Goal: Use online tool/utility: Utilize a website feature to perform a specific function

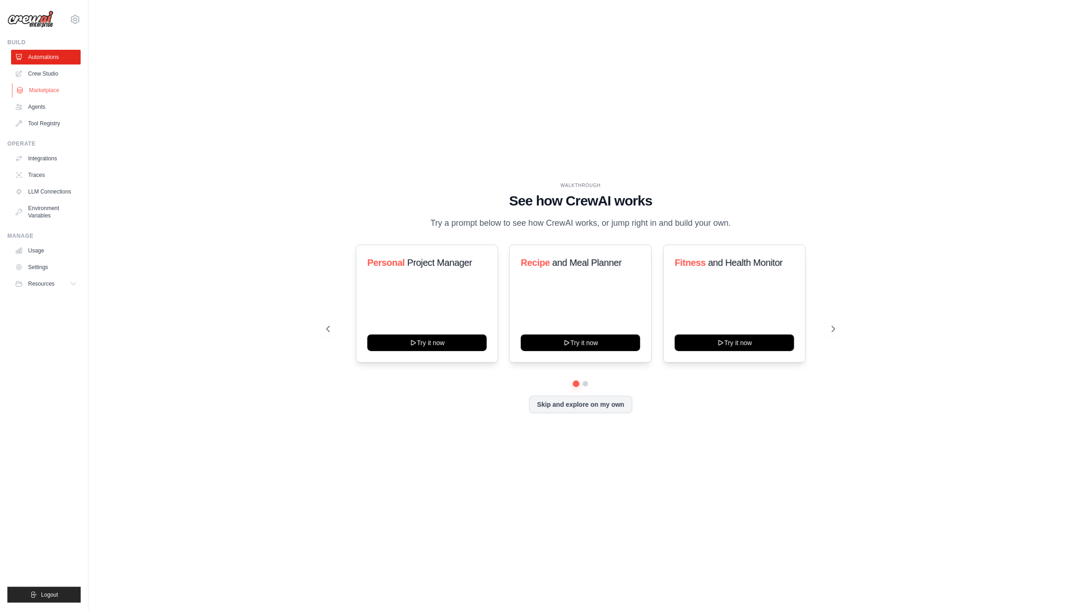
click at [31, 89] on link "Marketplace" at bounding box center [47, 90] width 70 height 15
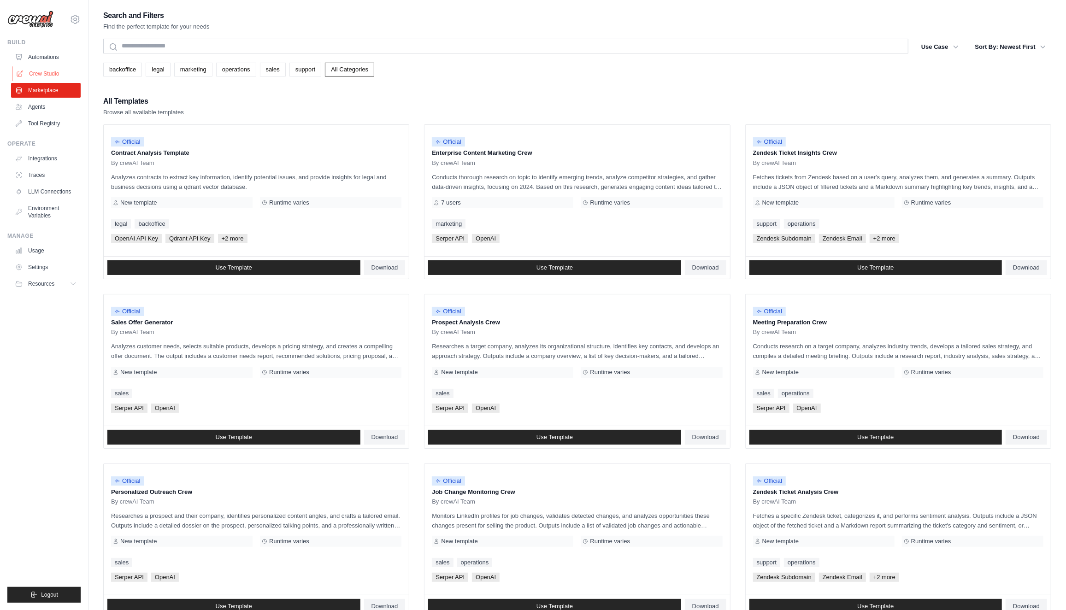
click at [46, 71] on link "Crew Studio" at bounding box center [47, 73] width 70 height 15
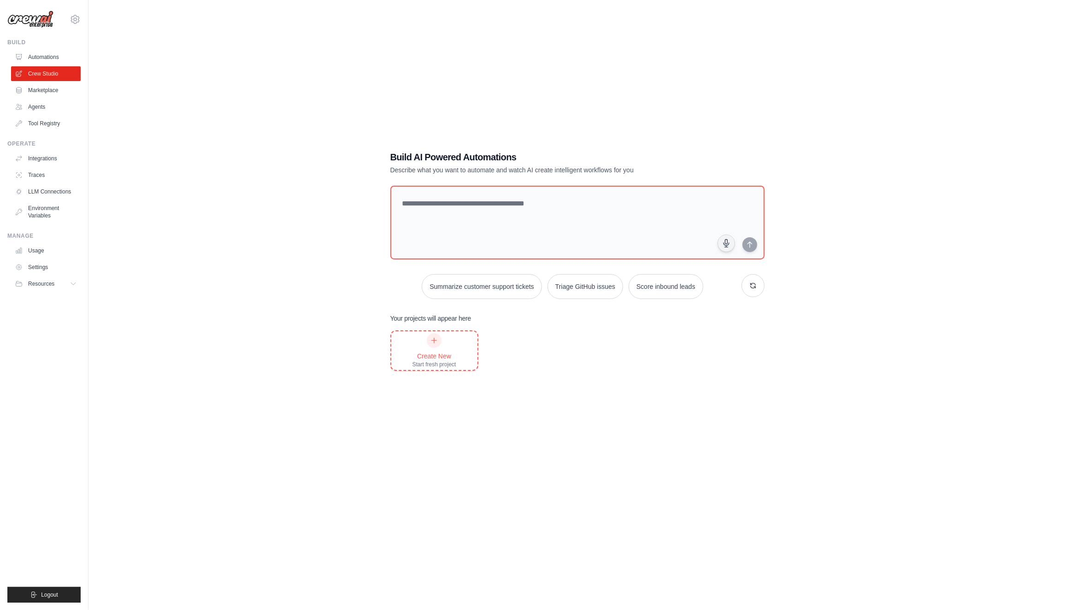
click at [432, 344] on icon at bounding box center [434, 340] width 7 height 7
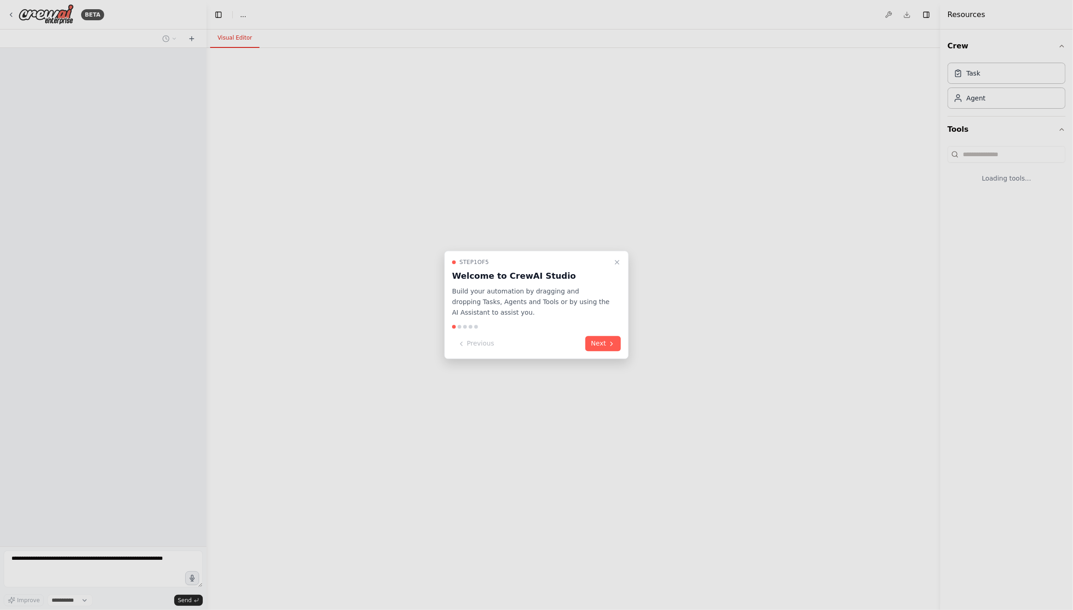
select select "****"
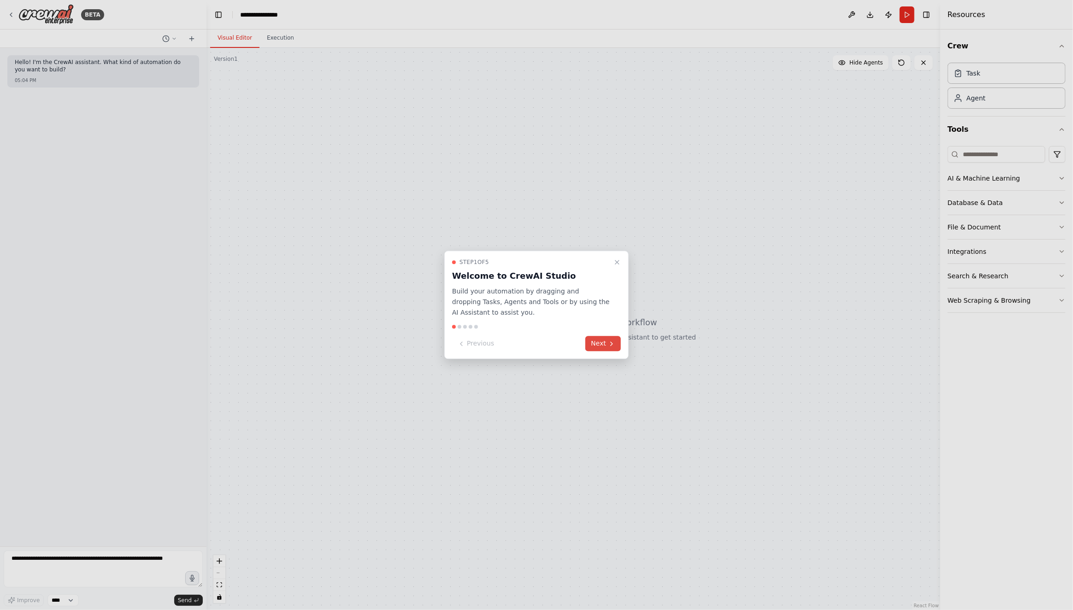
click at [605, 344] on button "Next" at bounding box center [604, 344] width 36 height 15
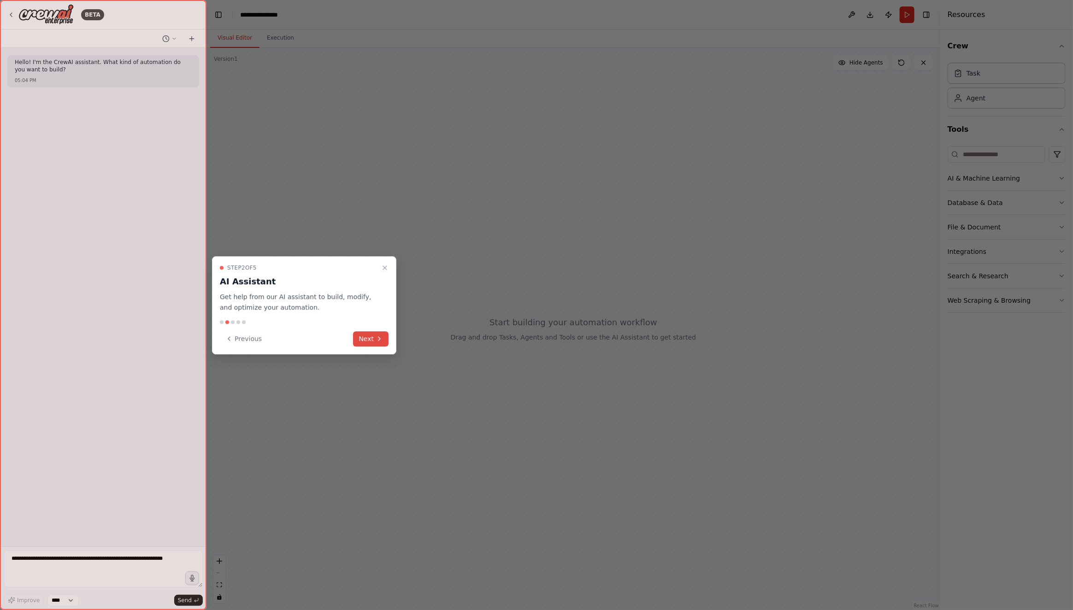
click at [366, 340] on button "Next" at bounding box center [371, 339] width 36 height 15
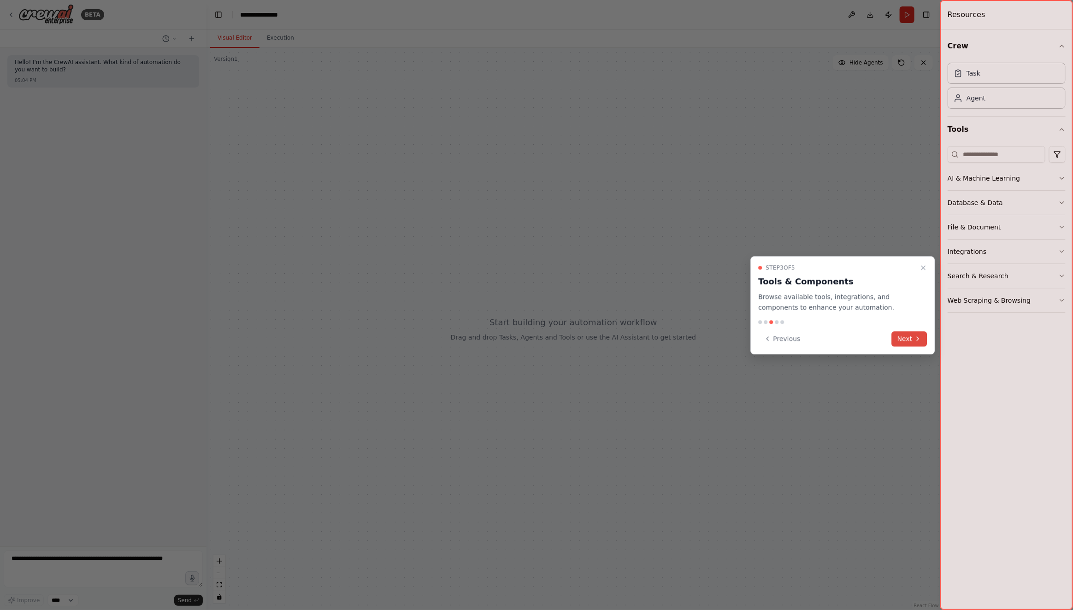
click at [913, 336] on button "Next" at bounding box center [910, 339] width 36 height 15
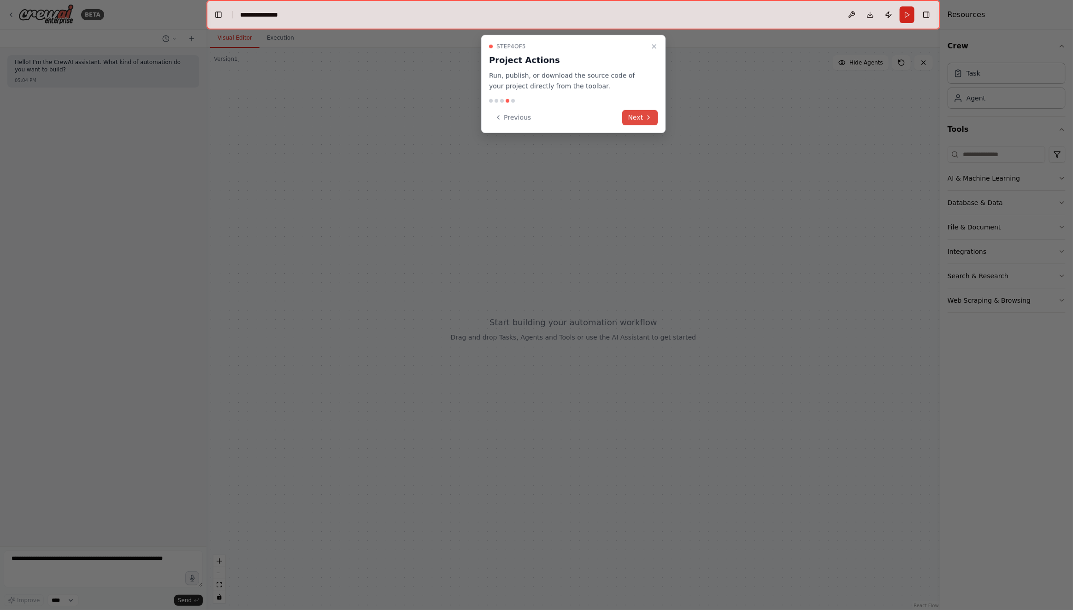
click at [640, 113] on button "Next" at bounding box center [641, 117] width 36 height 15
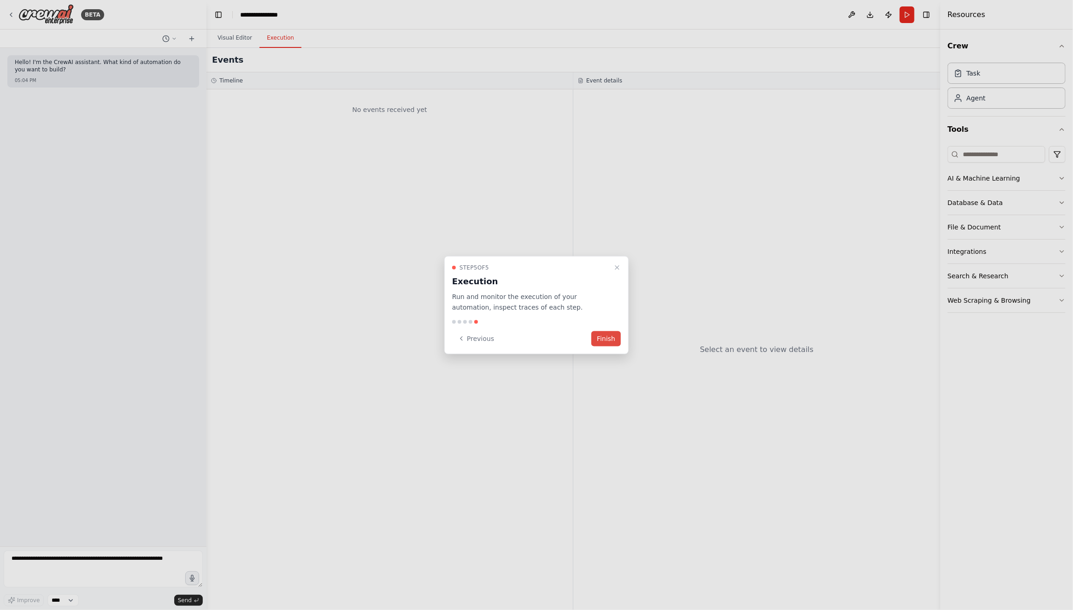
click at [607, 338] on button "Finish" at bounding box center [607, 338] width 30 height 15
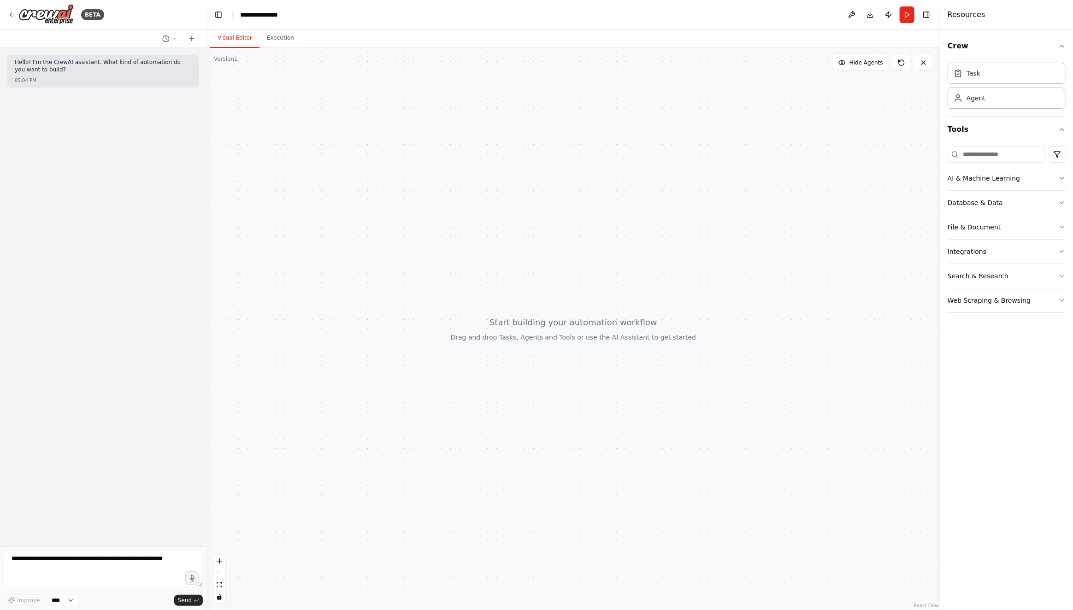
click at [554, 340] on div at bounding box center [574, 329] width 734 height 563
click at [557, 332] on div at bounding box center [574, 329] width 734 height 563
click at [966, 224] on div "File & Document" at bounding box center [974, 227] width 53 height 9
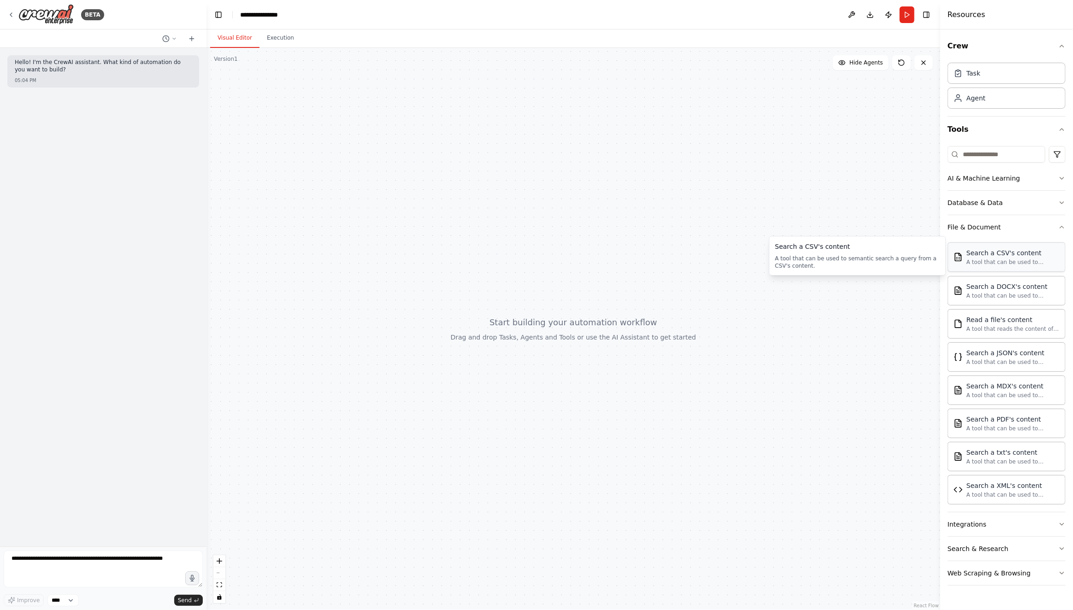
click at [1002, 259] on div "A tool that can be used to semantic search a query from a CSV's content." at bounding box center [1013, 262] width 93 height 7
click at [874, 255] on div "Search a CSV's content A tool that can be used to semantic search a query from …" at bounding box center [857, 257] width 165 height 28
click at [960, 223] on div "File & Document" at bounding box center [974, 227] width 53 height 9
click at [966, 202] on div "Database & Data" at bounding box center [975, 202] width 55 height 9
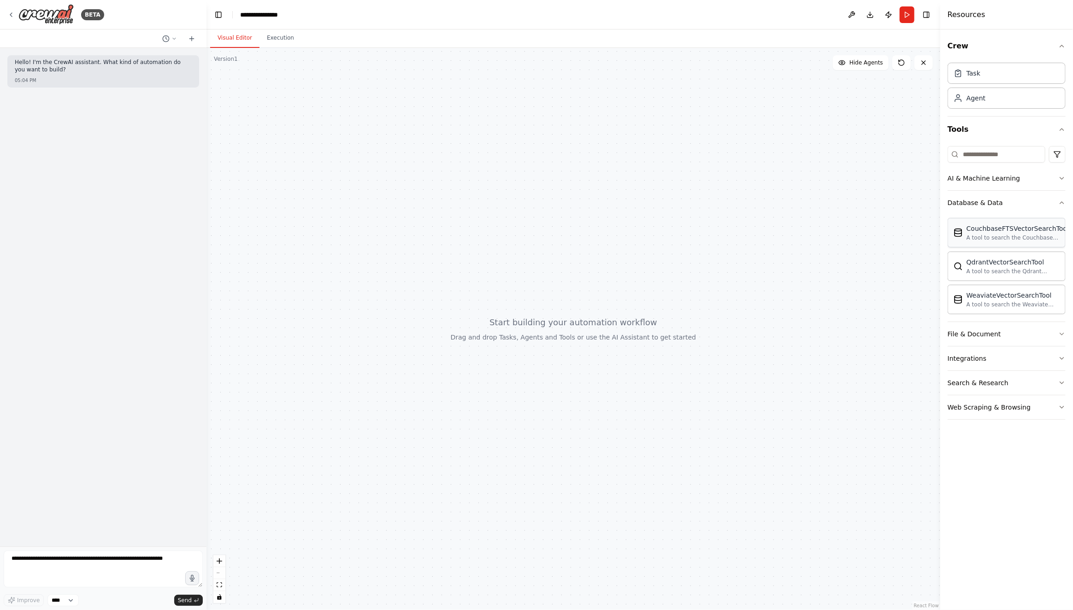
click at [987, 229] on div "CouchbaseFTSVectorSearchTool" at bounding box center [1018, 228] width 102 height 9
click at [966, 208] on button "Database & Data" at bounding box center [1007, 203] width 118 height 24
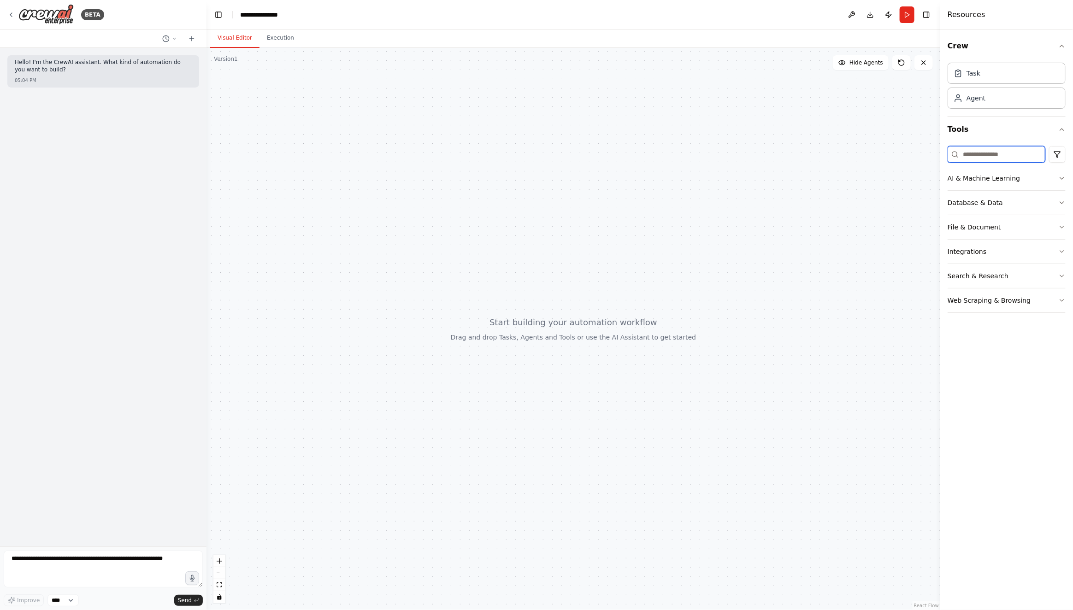
click at [980, 154] on input at bounding box center [997, 154] width 98 height 17
click at [975, 178] on div "AI & Machine Learning" at bounding box center [984, 178] width 72 height 9
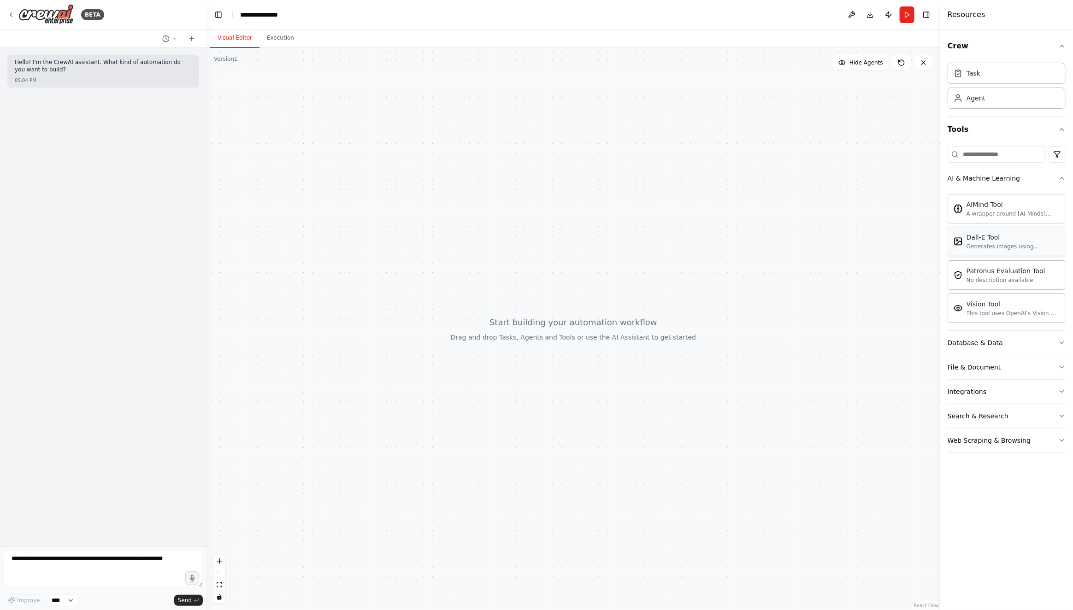
click at [979, 243] on div "Generates images using OpenAI's Dall-E model." at bounding box center [1013, 246] width 93 height 7
click at [535, 345] on div at bounding box center [574, 329] width 734 height 563
click at [578, 336] on div at bounding box center [574, 329] width 734 height 563
drag, startPoint x: 578, startPoint y: 336, endPoint x: 556, endPoint y: 328, distance: 23.6
click at [556, 328] on div at bounding box center [574, 329] width 734 height 563
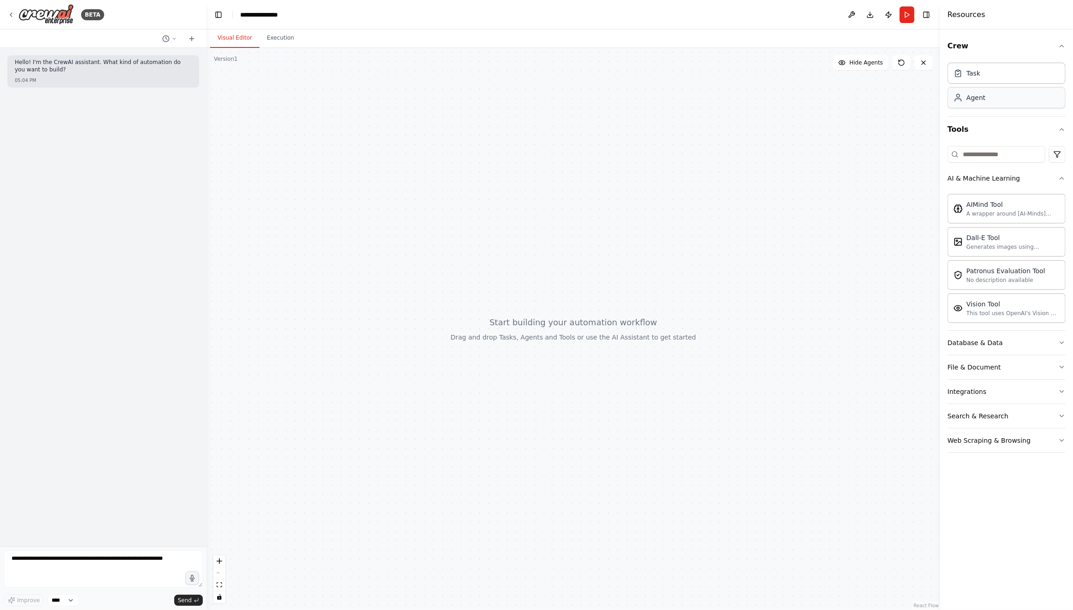
click at [973, 100] on div "Agent" at bounding box center [976, 97] width 19 height 9
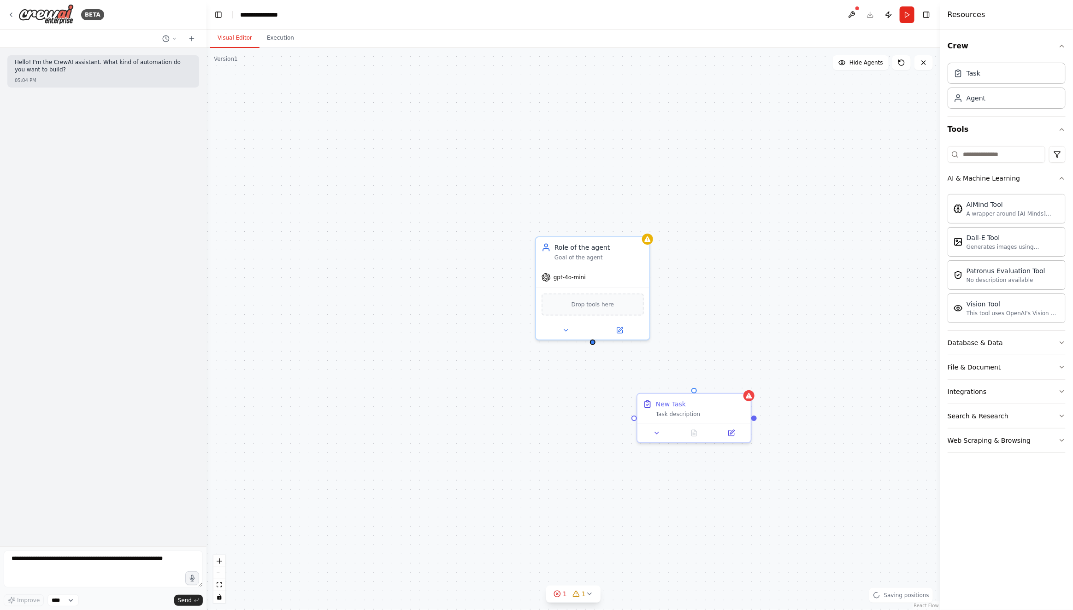
drag, startPoint x: 826, startPoint y: 418, endPoint x: 730, endPoint y: 313, distance: 142.6
click at [598, 268] on div "gpt-4o-mini" at bounding box center [592, 276] width 113 height 20
drag, startPoint x: 695, startPoint y: 387, endPoint x: 593, endPoint y: 344, distance: 110.9
click at [593, 344] on div "Role of the agent Goal of the agent gpt-4o-mini AIMindTool New Task Task descri…" at bounding box center [478, 222] width 734 height 563
drag, startPoint x: 707, startPoint y: 408, endPoint x: 685, endPoint y: 418, distance: 23.9
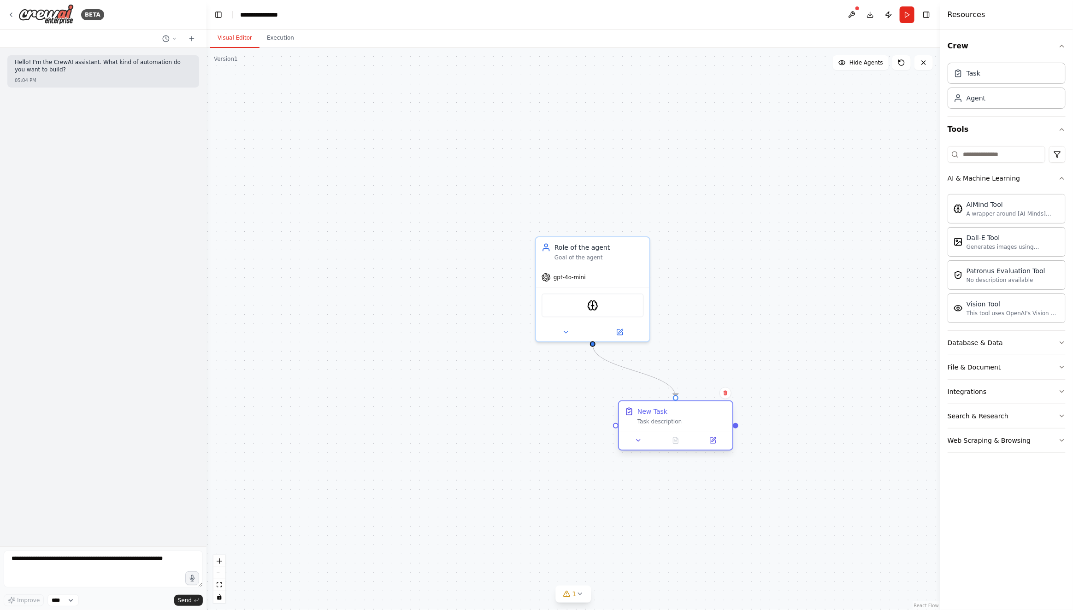
click at [685, 418] on div "New Task Task description" at bounding box center [682, 416] width 89 height 18
click at [713, 440] on icon at bounding box center [714, 440] width 4 height 4
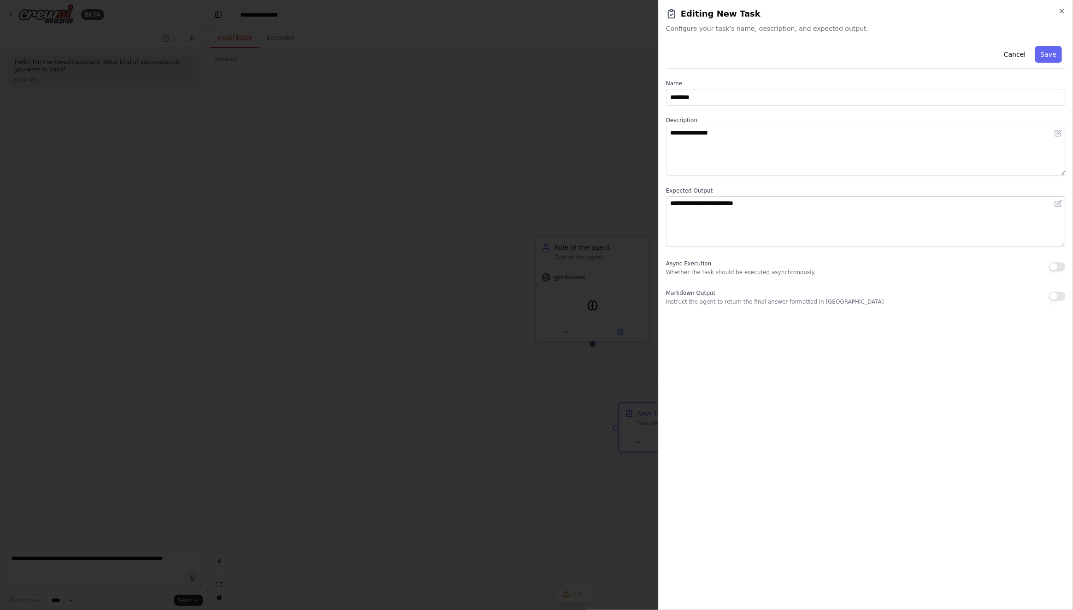
click at [565, 397] on div at bounding box center [536, 305] width 1073 height 610
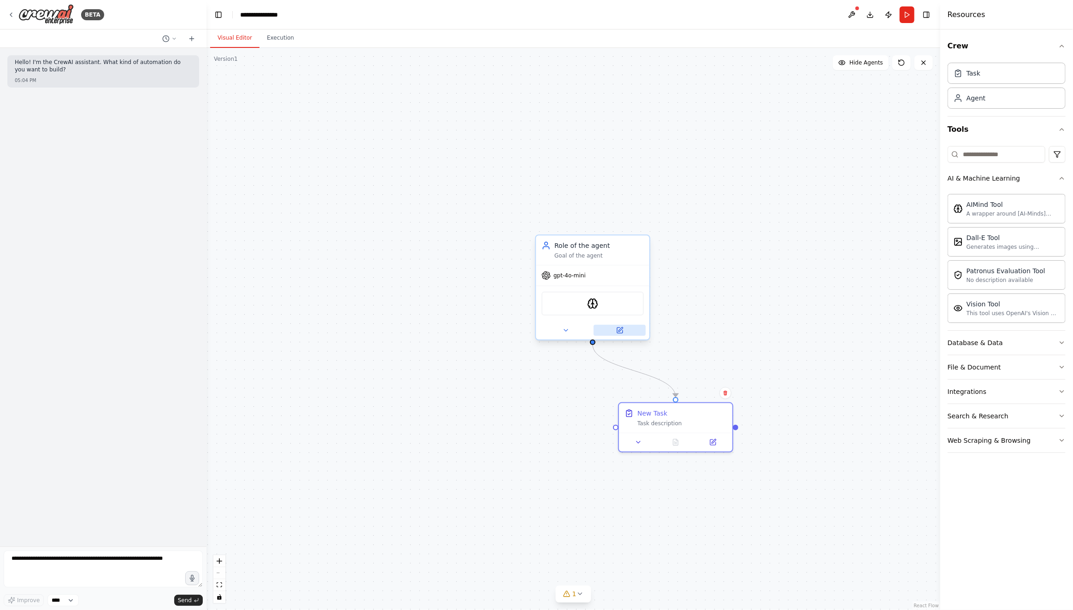
click at [620, 333] on button at bounding box center [620, 330] width 52 height 11
click at [623, 330] on icon at bounding box center [619, 330] width 7 height 7
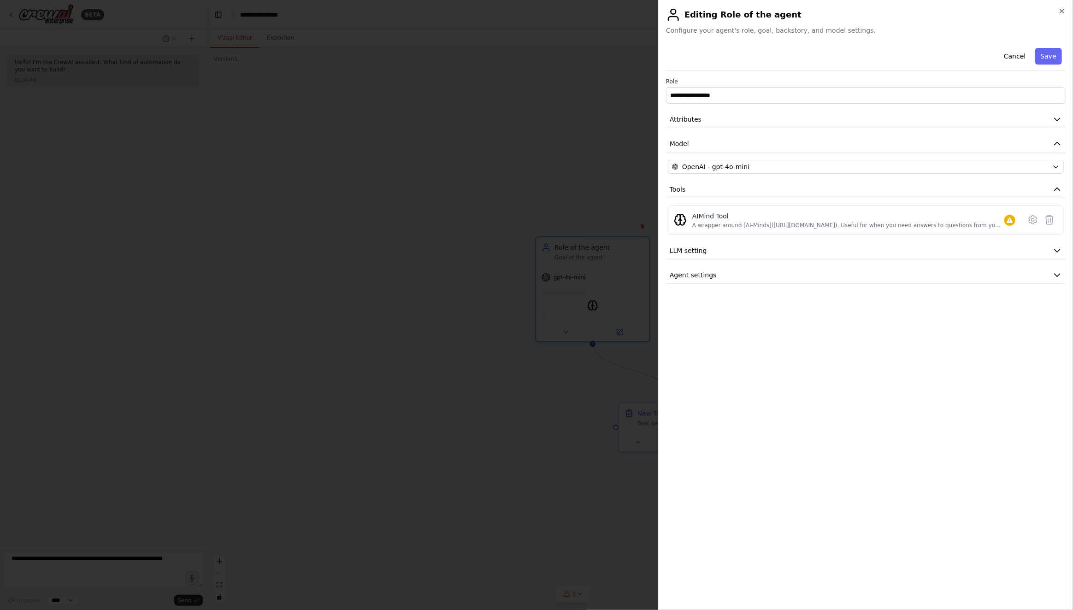
click at [565, 385] on div at bounding box center [536, 305] width 1073 height 610
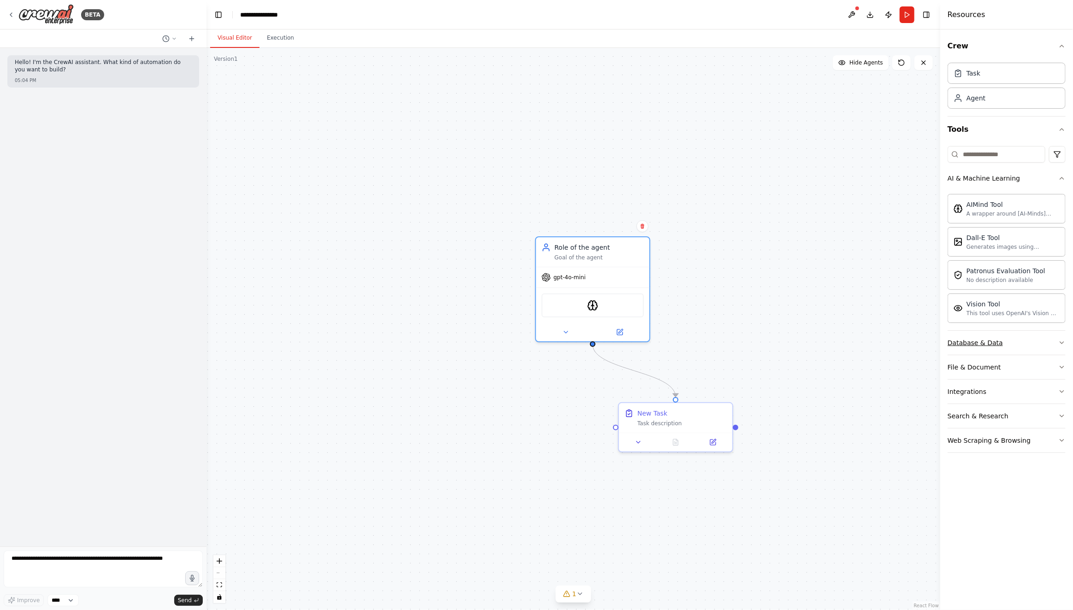
click at [981, 339] on div "Database & Data" at bounding box center [975, 342] width 55 height 9
click at [977, 494] on div "Integrations" at bounding box center [967, 498] width 39 height 9
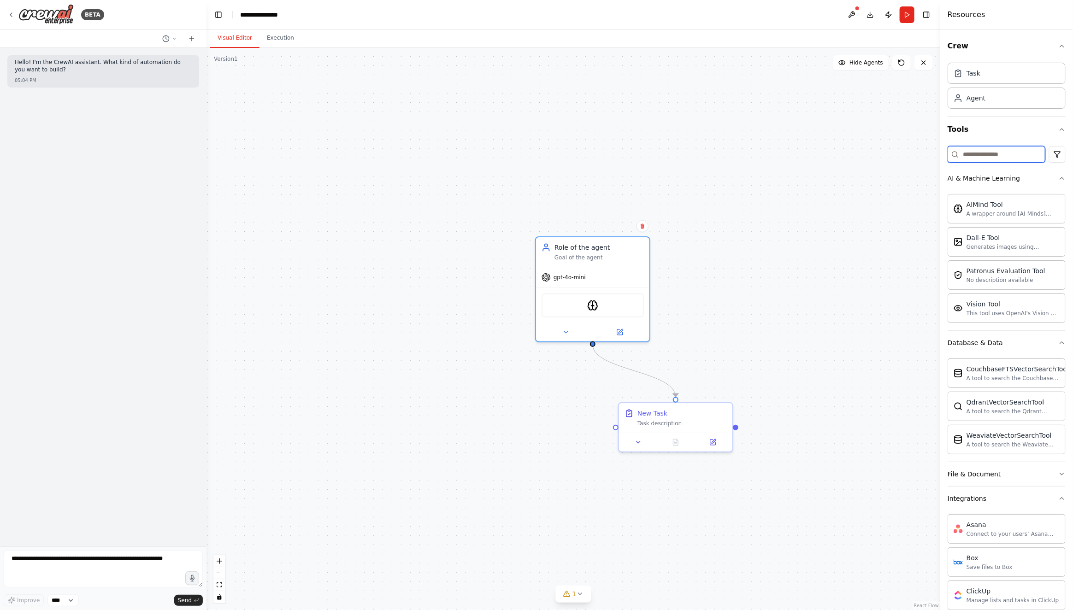
click at [987, 153] on input at bounding box center [997, 154] width 98 height 17
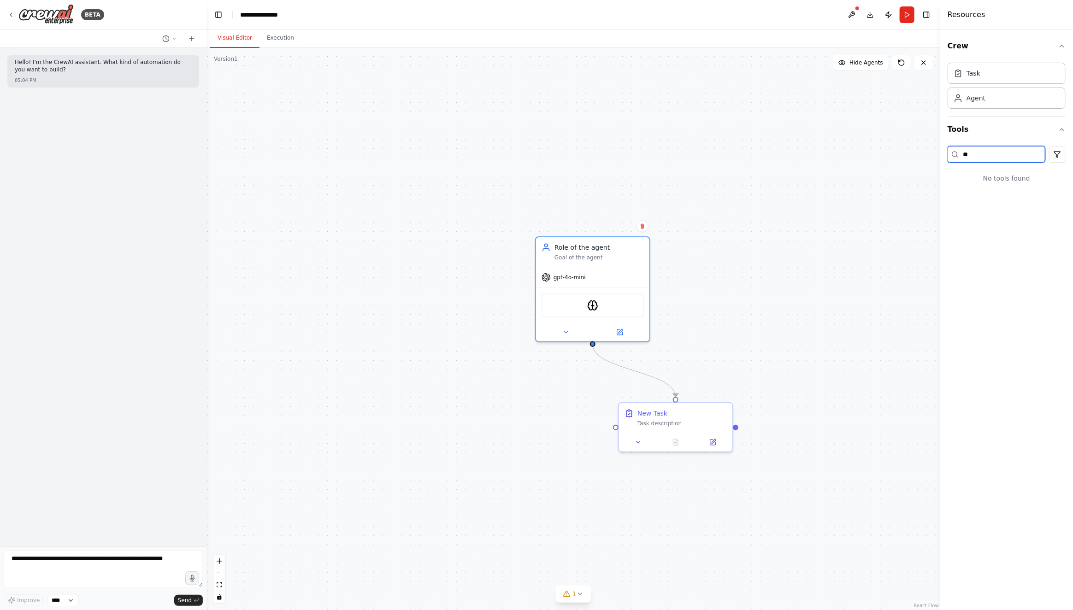
type input "*"
type input "****"
click at [605, 304] on img at bounding box center [602, 303] width 11 height 11
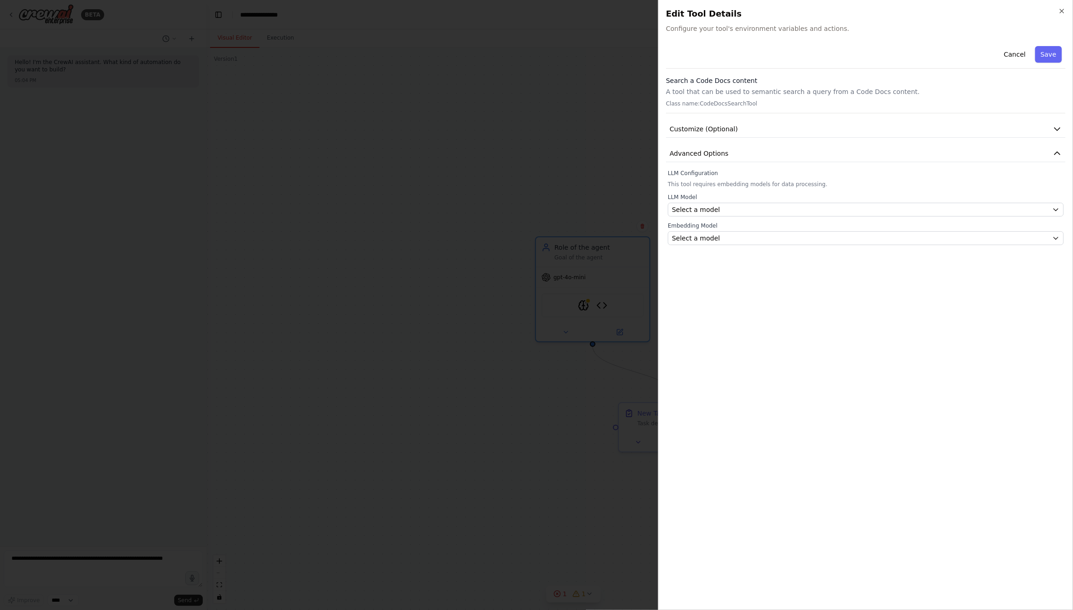
click at [579, 344] on div at bounding box center [536, 305] width 1073 height 610
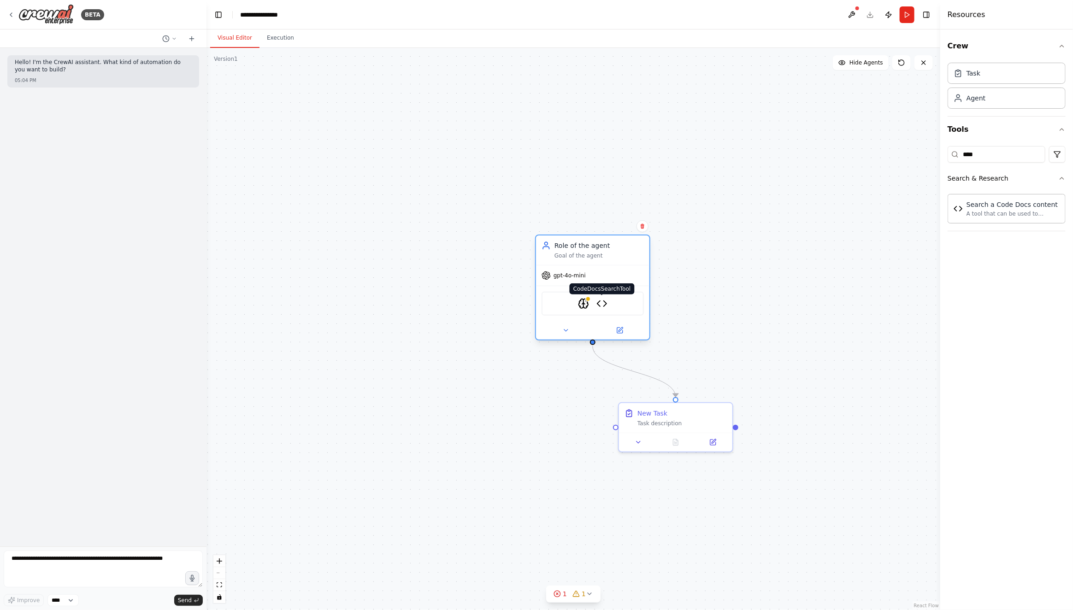
click at [605, 308] on img at bounding box center [602, 303] width 11 height 11
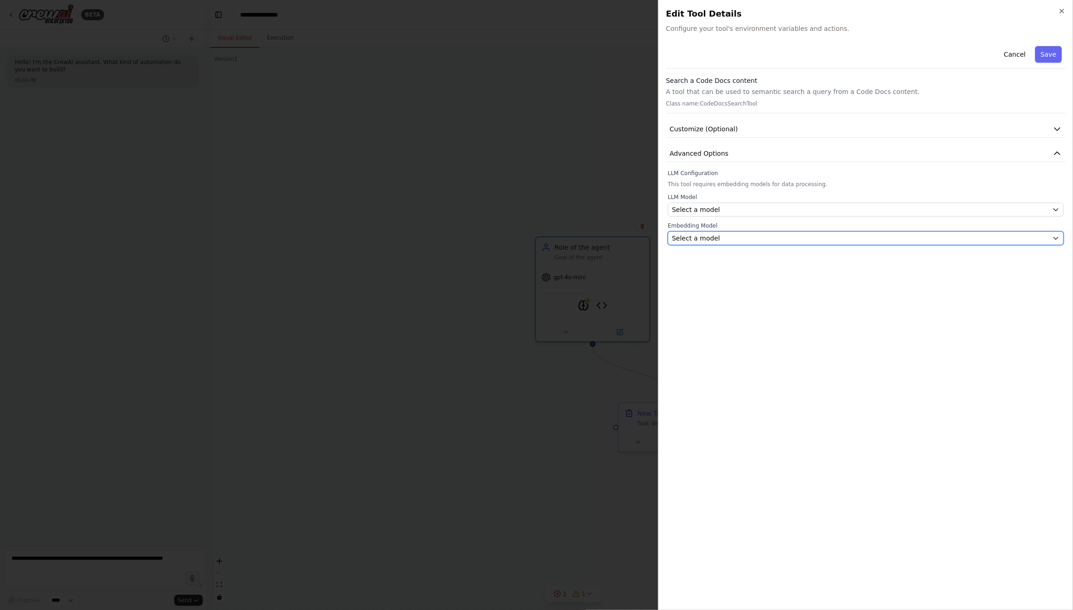
click at [725, 236] on div "Select a model" at bounding box center [860, 238] width 377 height 9
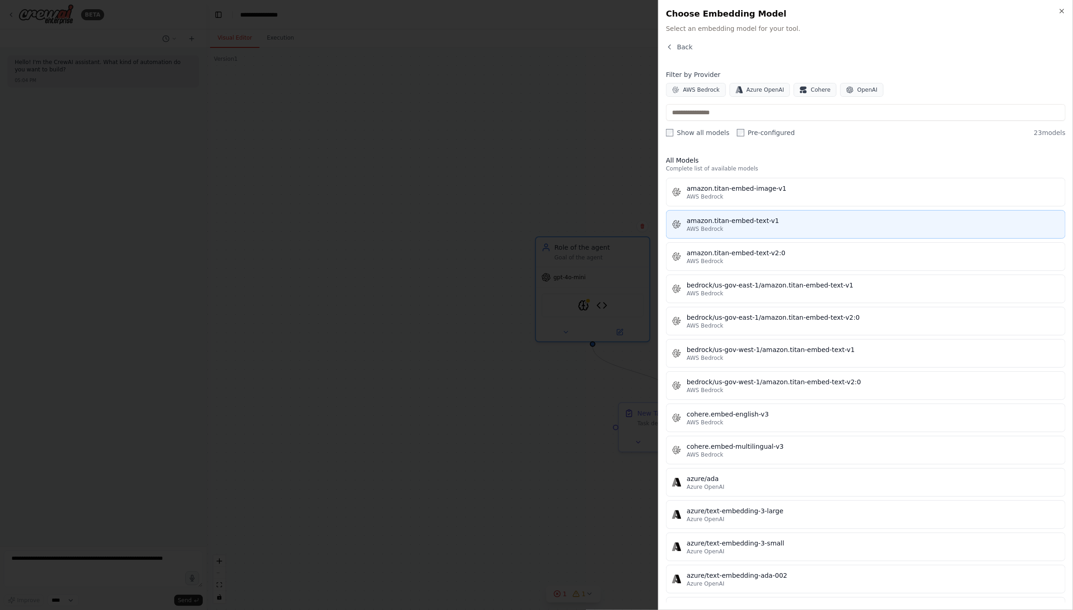
click at [730, 218] on div "amazon.titan-embed-text-v1" at bounding box center [873, 220] width 373 height 9
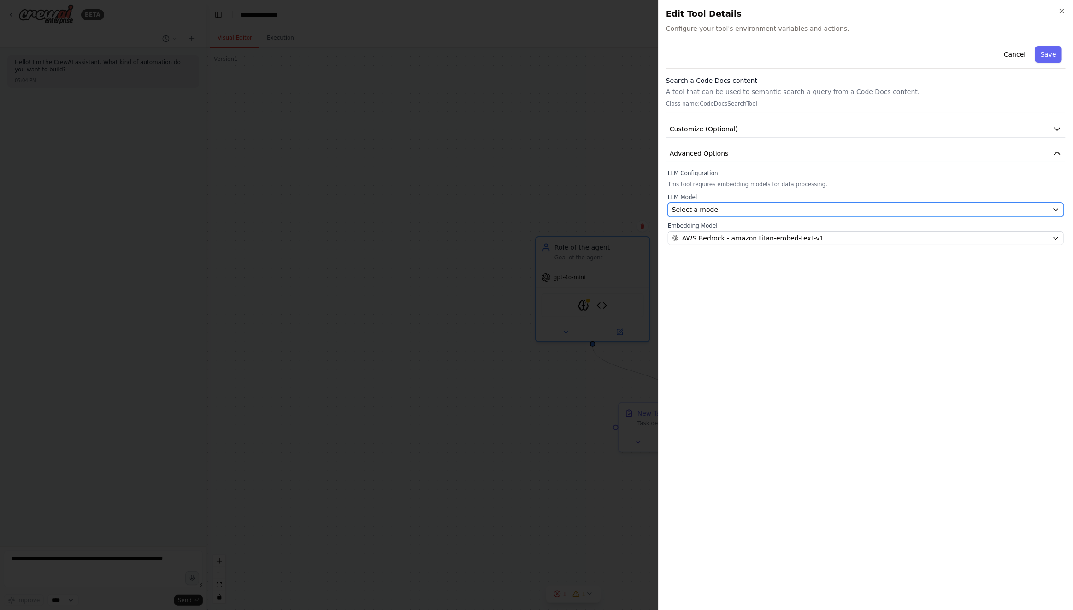
click at [706, 208] on span "Select a model" at bounding box center [696, 209] width 48 height 9
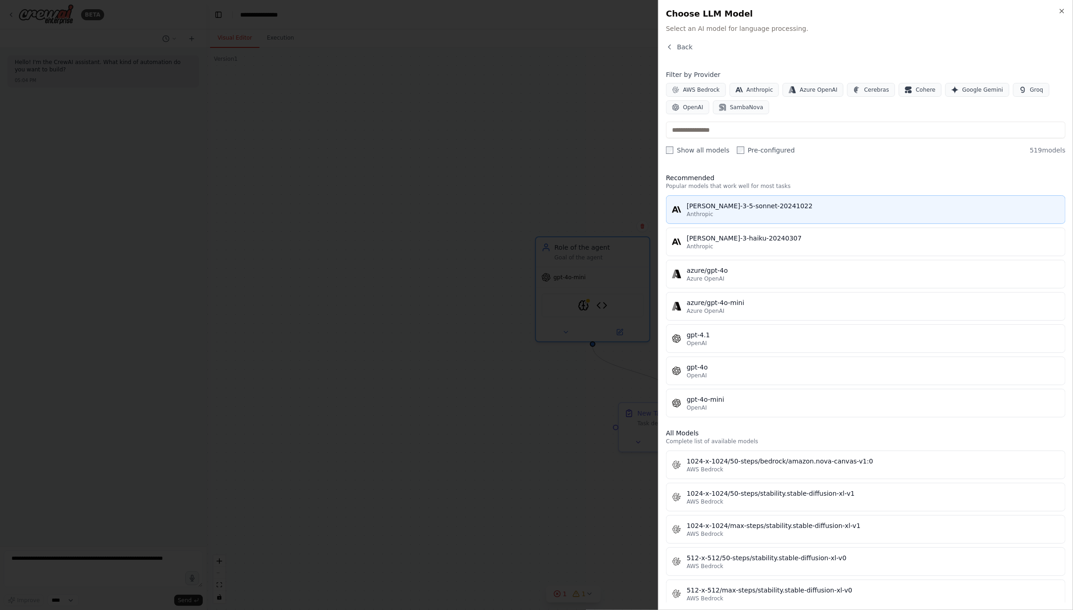
click at [721, 211] on div "Anthropic" at bounding box center [873, 214] width 373 height 7
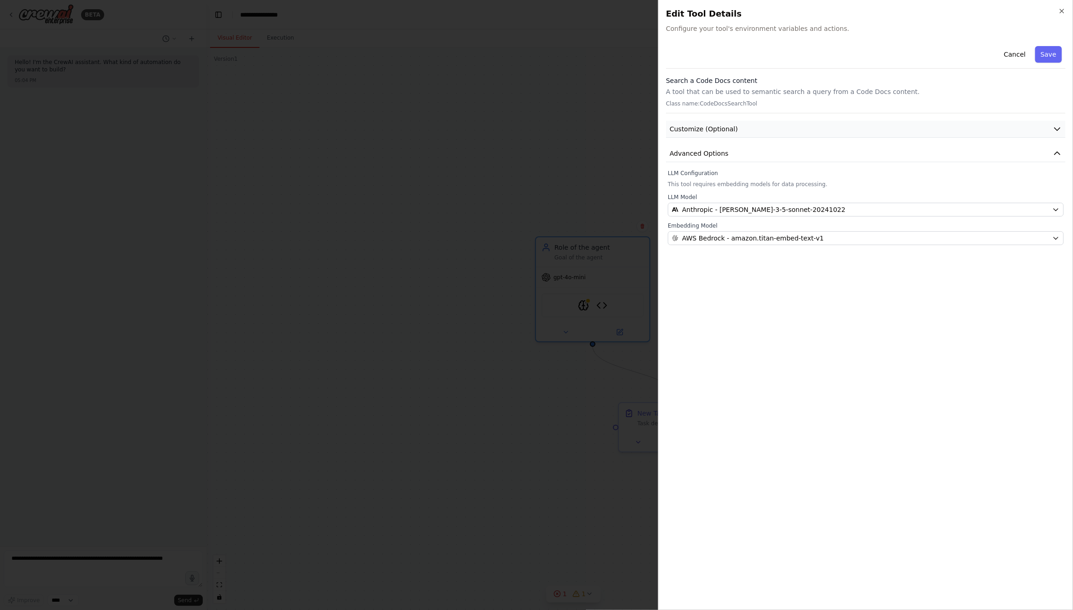
click at [722, 125] on span "Customize (Optional)" at bounding box center [704, 128] width 68 height 9
click at [677, 157] on button "button" at bounding box center [676, 158] width 17 height 9
click at [680, 157] on button "button" at bounding box center [676, 158] width 17 height 9
click at [706, 178] on span "Advanced Options" at bounding box center [699, 179] width 59 height 9
click at [712, 182] on span "Advanced Options" at bounding box center [699, 179] width 59 height 9
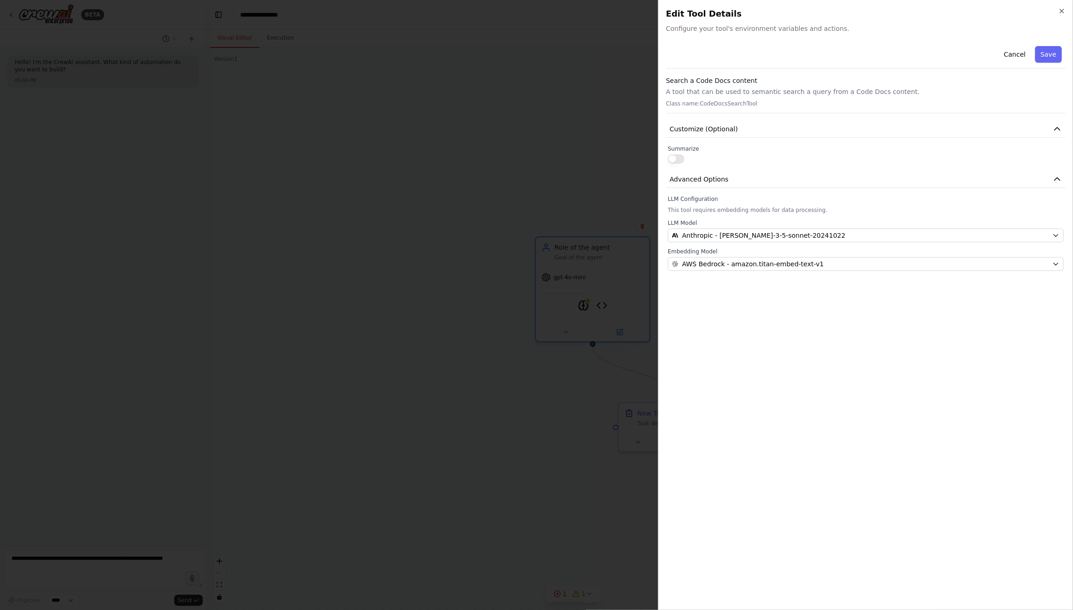
click at [587, 324] on div at bounding box center [536, 305] width 1073 height 610
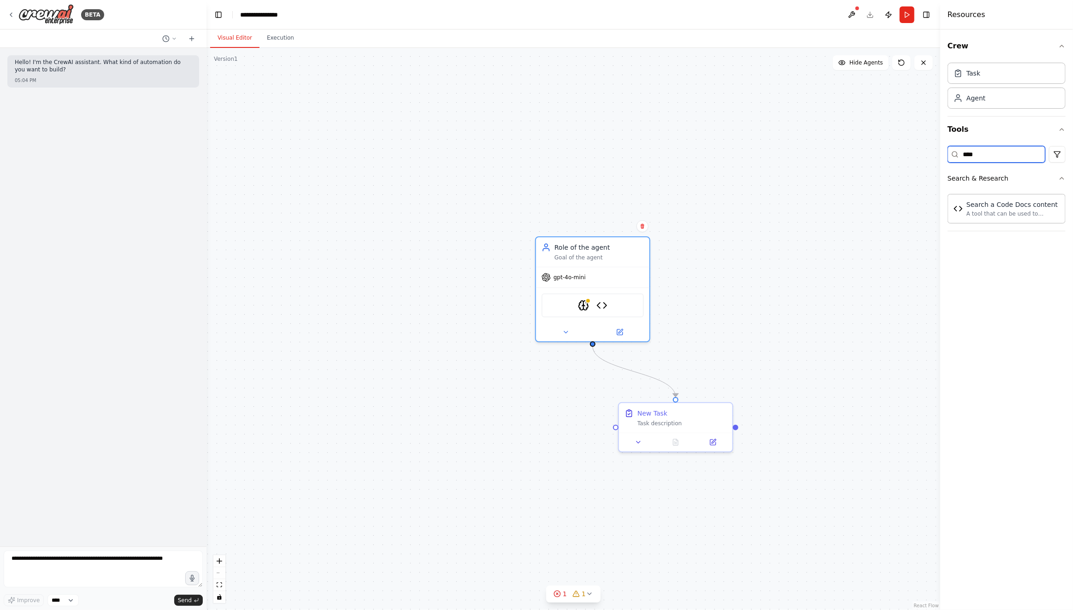
click at [997, 156] on input "****" at bounding box center [997, 154] width 98 height 17
